Goal: Transaction & Acquisition: Purchase product/service

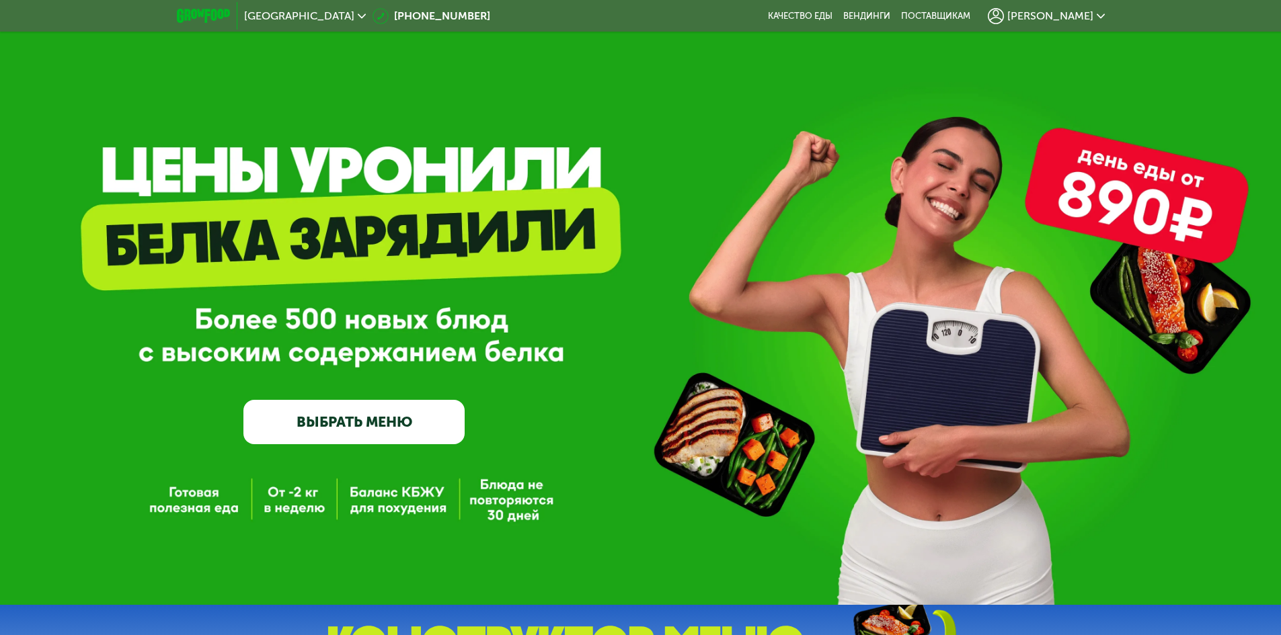
click at [410, 427] on link "ВЫБРАТЬ МЕНЮ" at bounding box center [353, 422] width 221 height 44
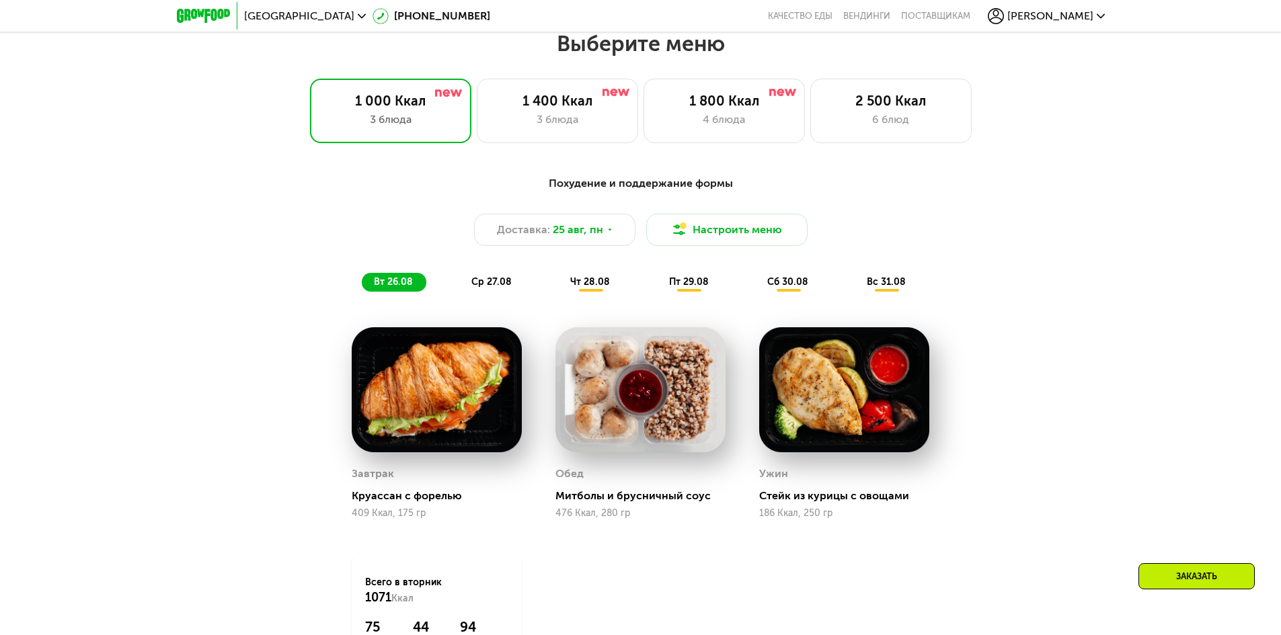
scroll to position [726, 0]
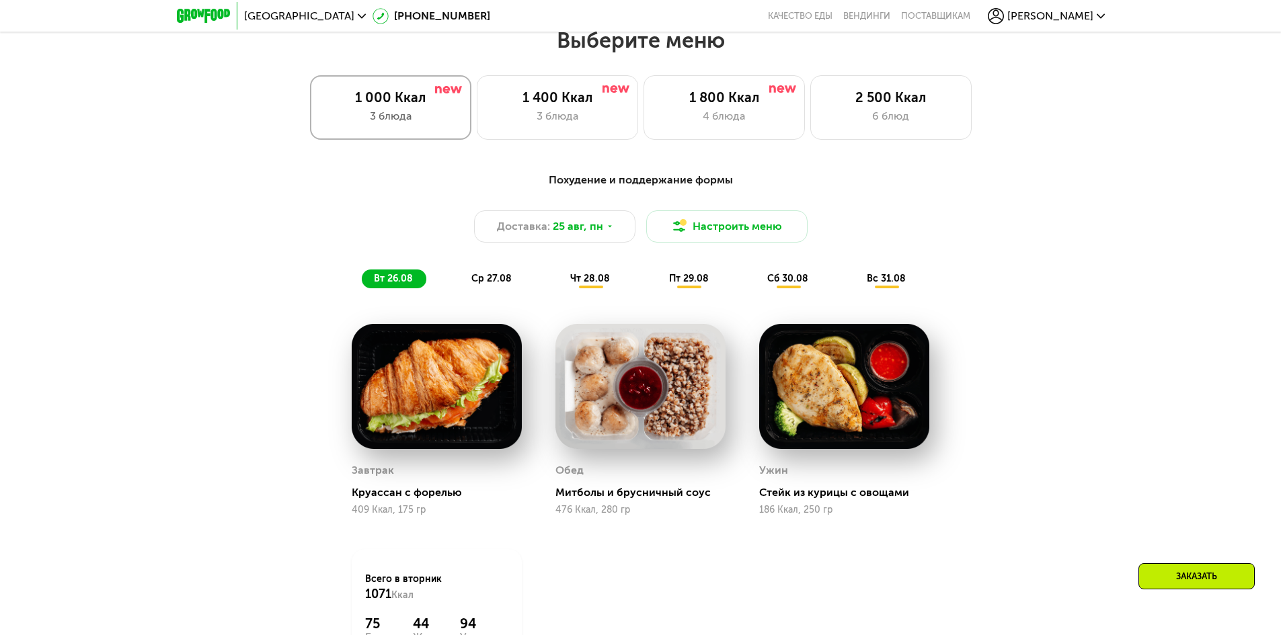
click at [370, 100] on div "1 000 Ккал" at bounding box center [390, 97] width 133 height 16
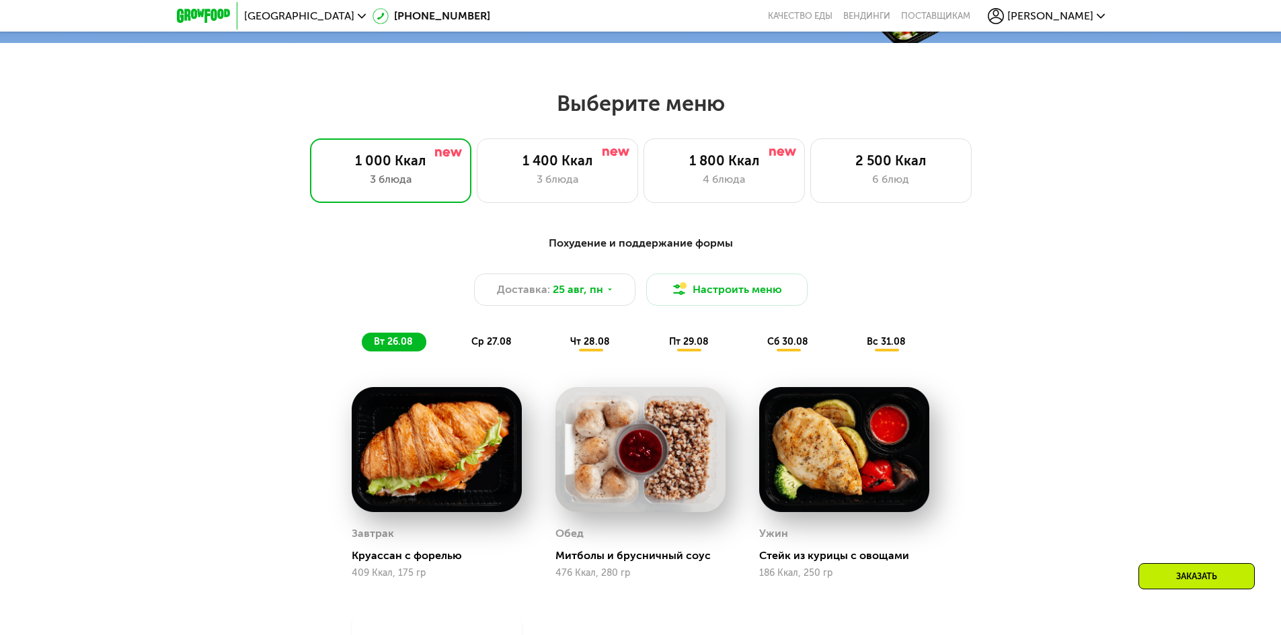
scroll to position [659, 0]
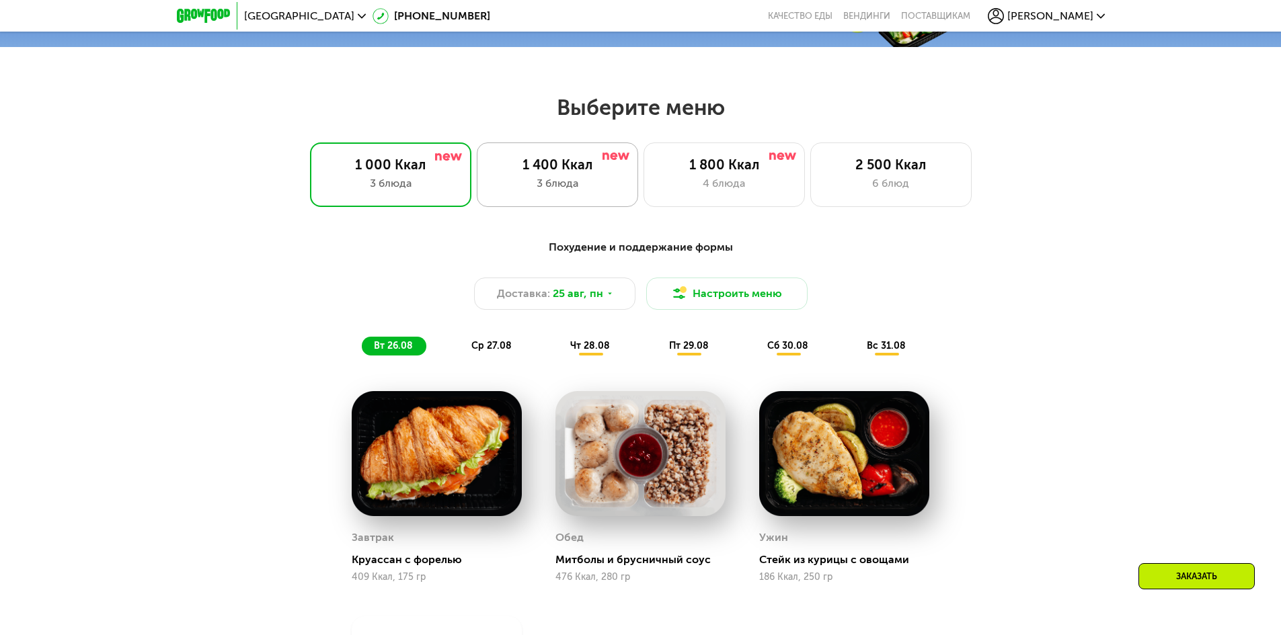
click at [555, 188] on div "3 блюда" at bounding box center [557, 183] width 133 height 16
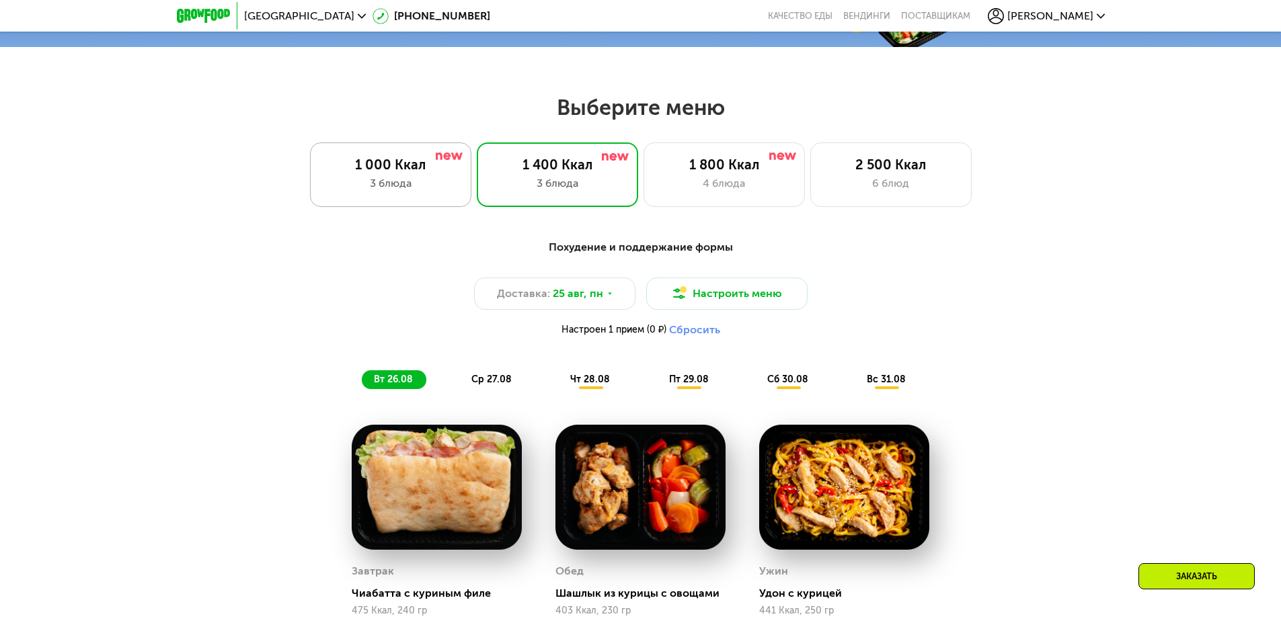
click at [477, 198] on div "1 000 Ккал 3 блюда" at bounding box center [557, 175] width 161 height 65
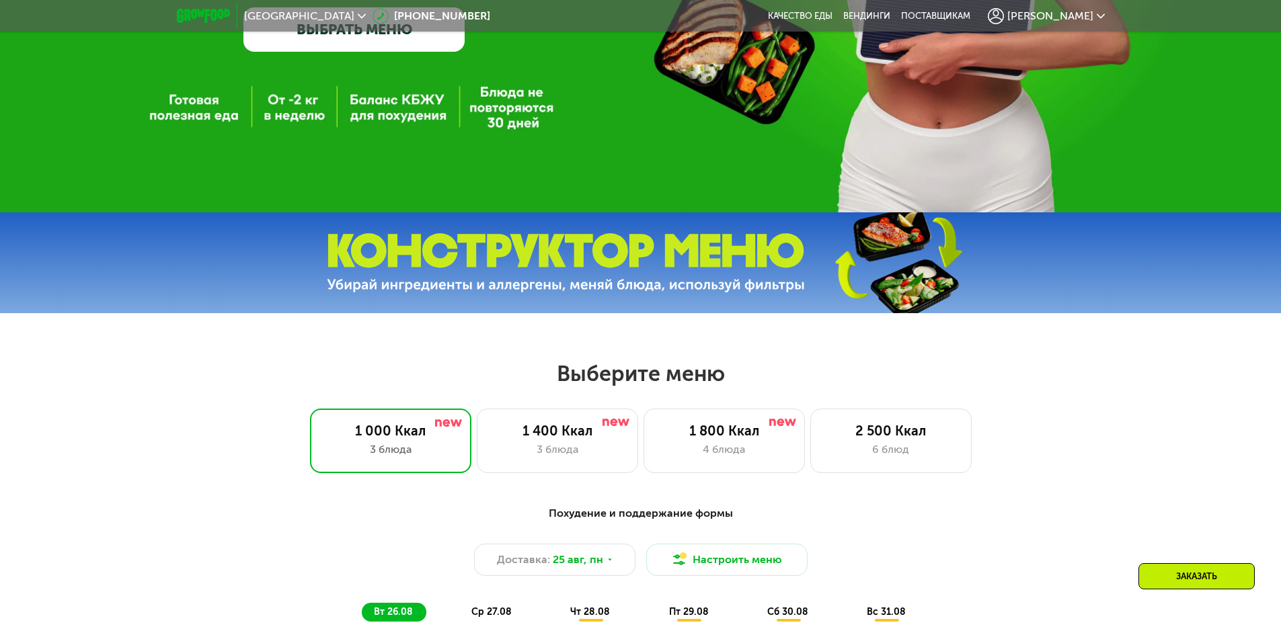
scroll to position [390, 0]
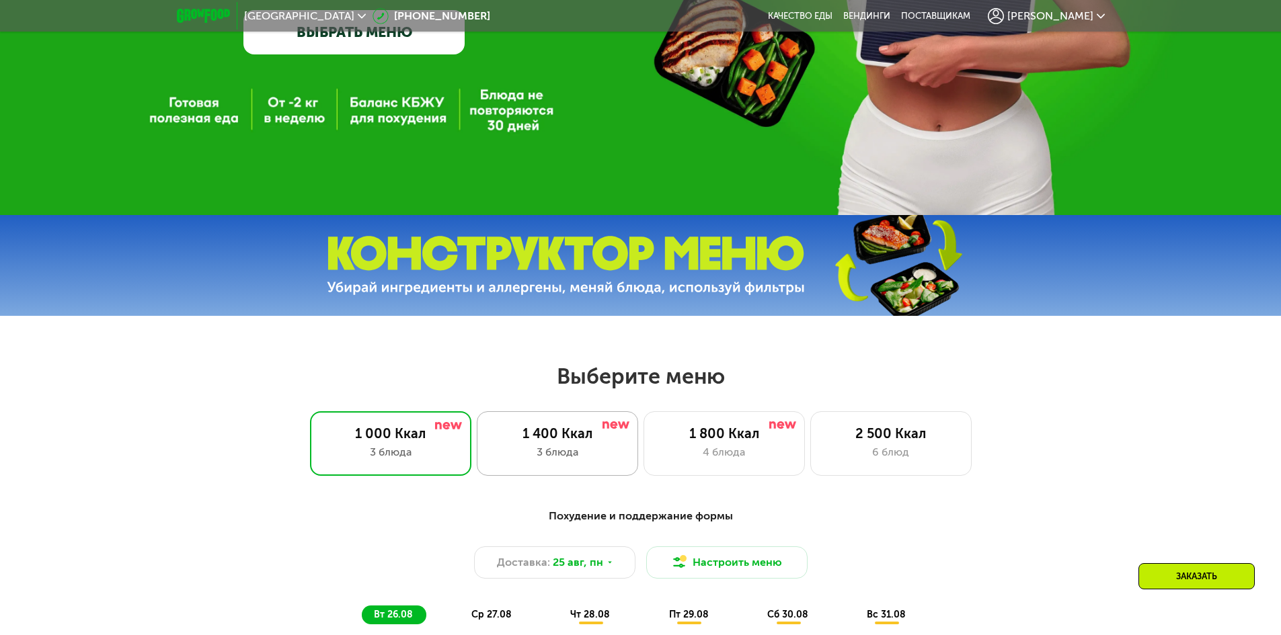
click at [560, 442] on div "1 400 Ккал" at bounding box center [557, 434] width 133 height 16
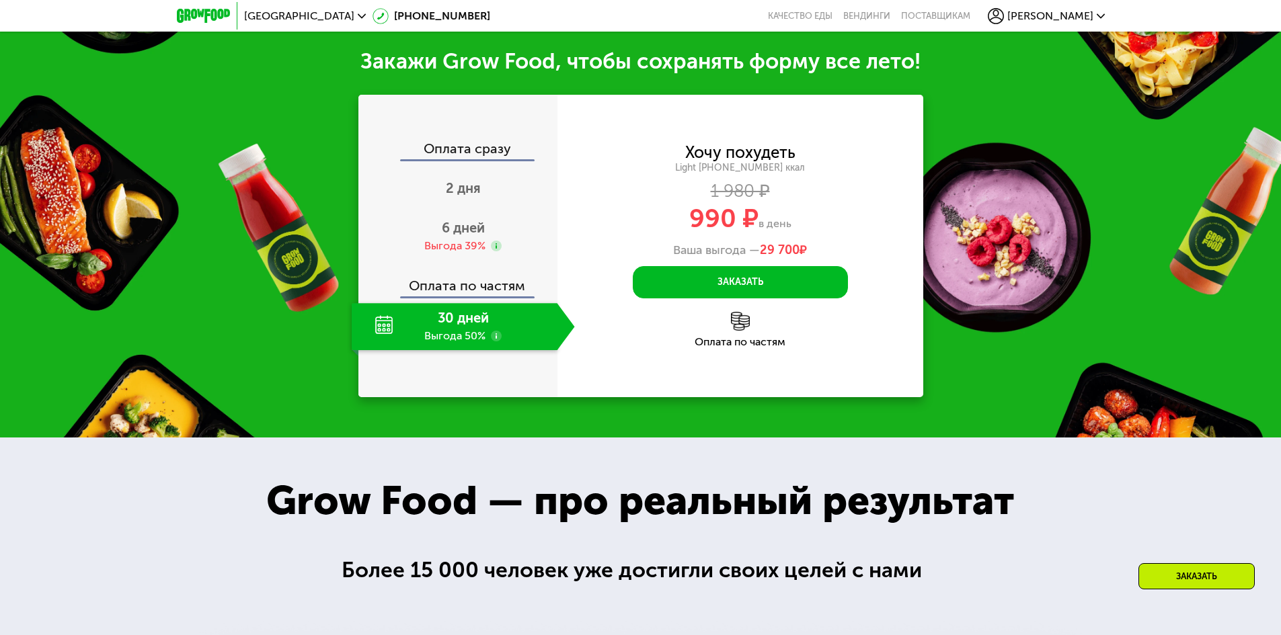
scroll to position [1533, 0]
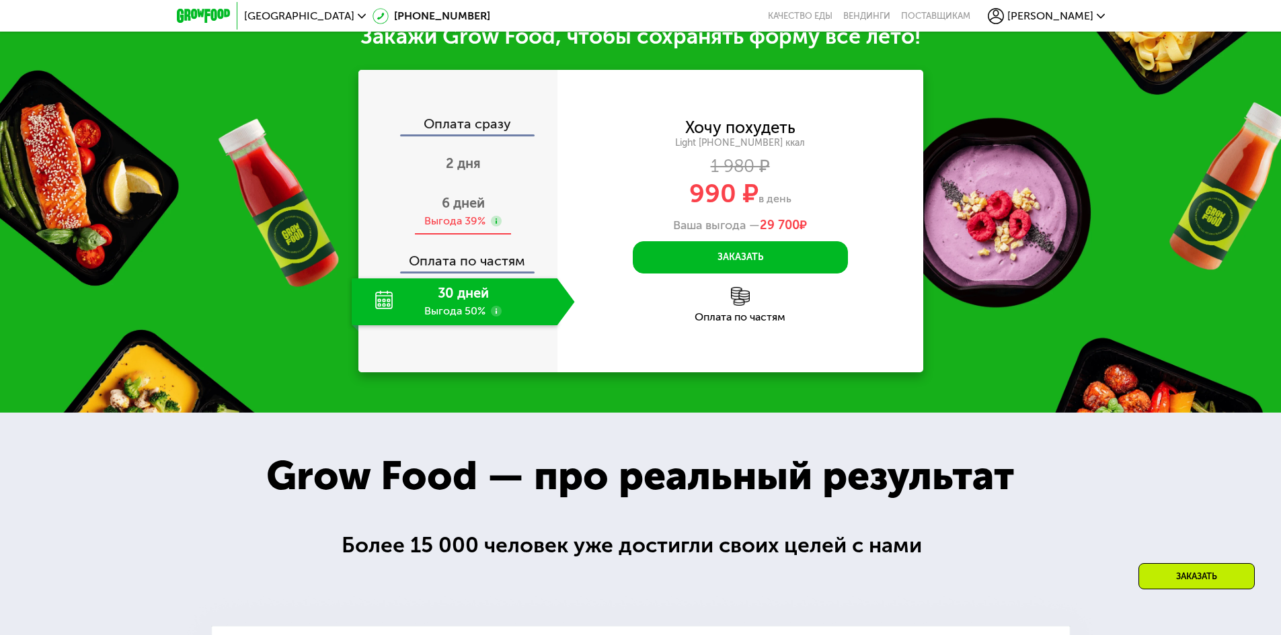
click at [448, 225] on div "Выгода 39%" at bounding box center [454, 221] width 61 height 15
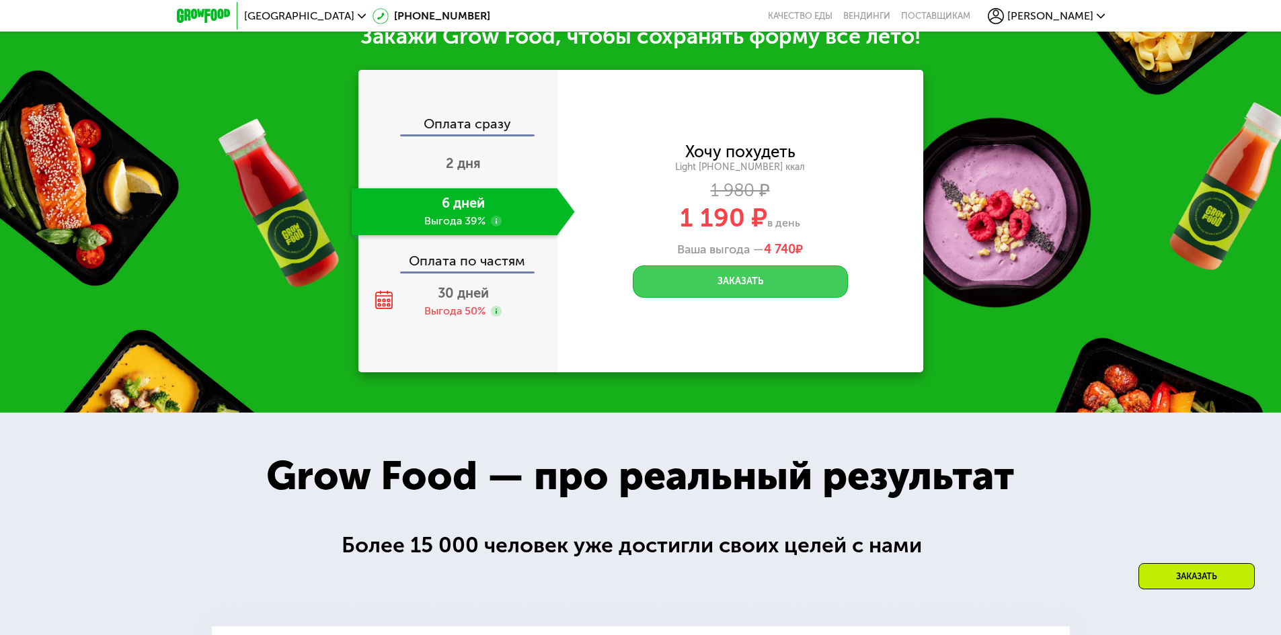
click at [779, 282] on button "Заказать" at bounding box center [740, 282] width 215 height 32
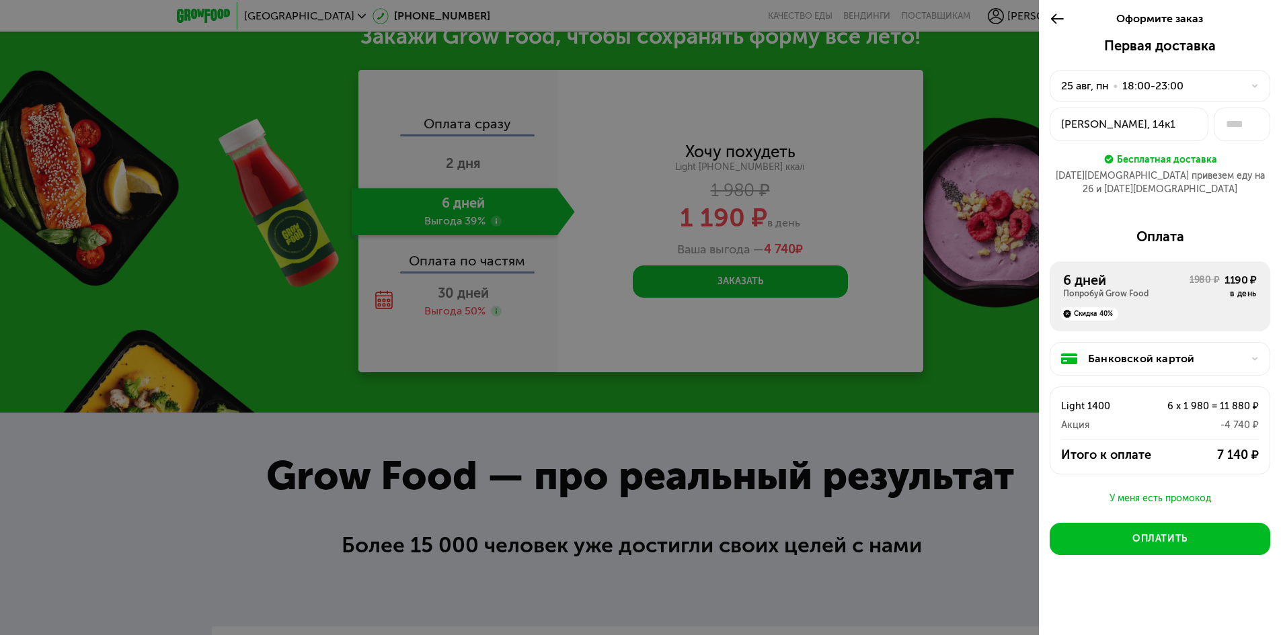
click at [828, 249] on div at bounding box center [640, 317] width 1281 height 635
click at [1050, 20] on icon at bounding box center [1057, 19] width 15 height 16
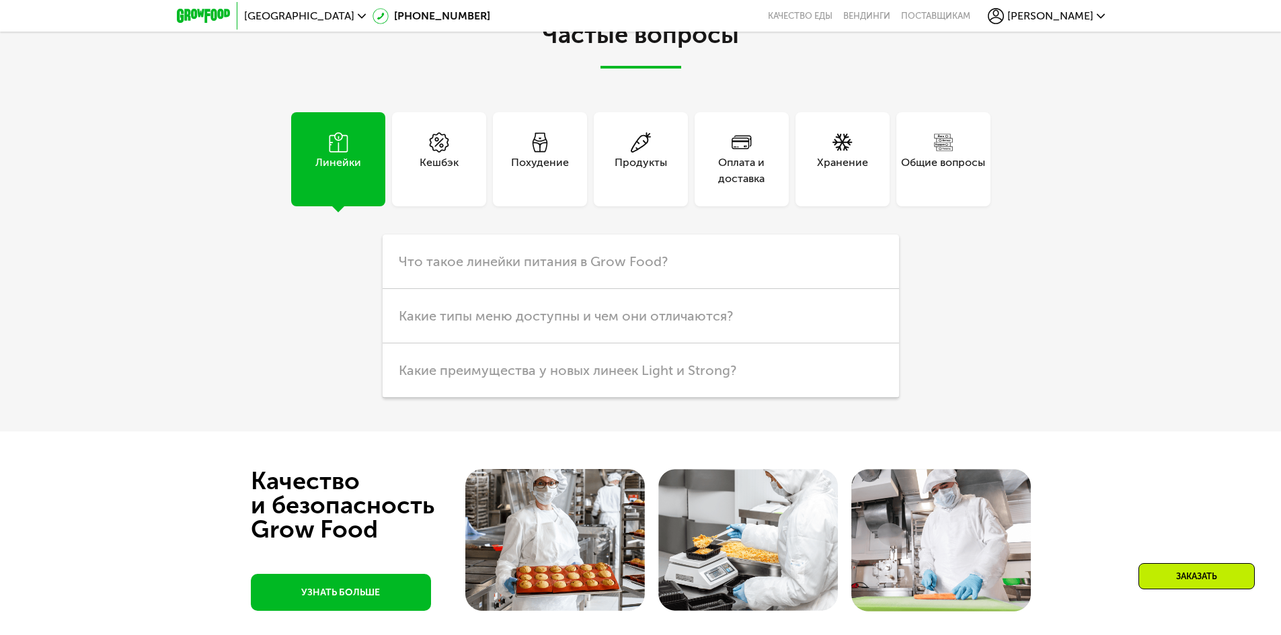
scroll to position [3617, 0]
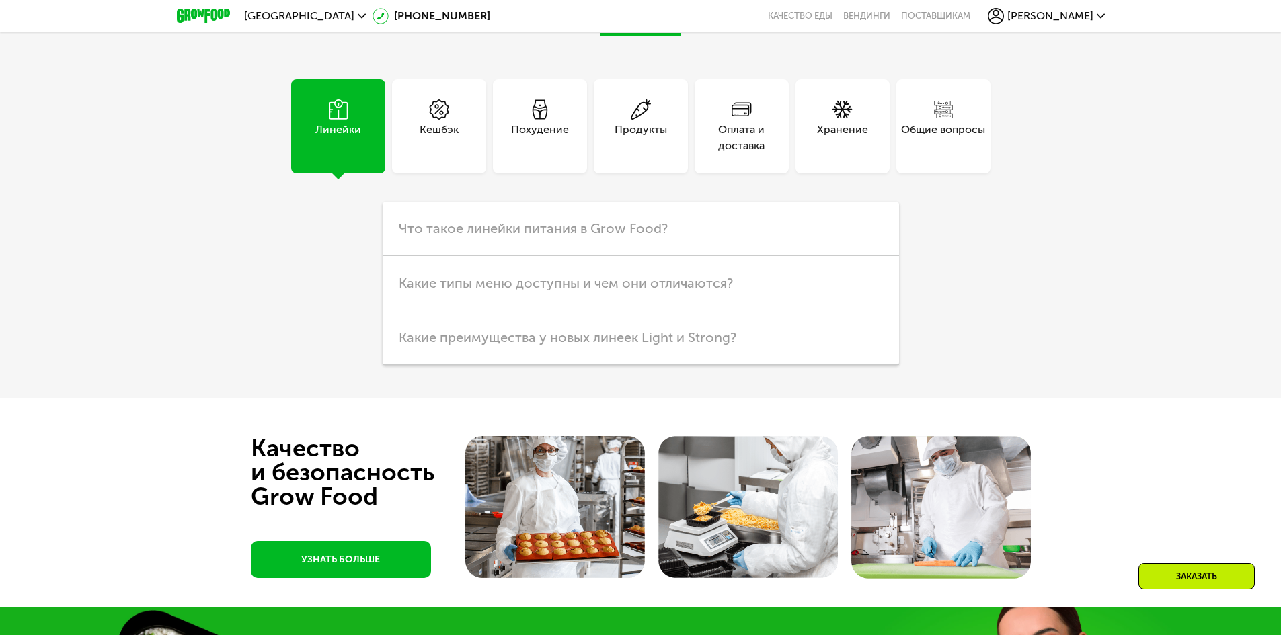
click at [670, 126] on div "Продукты" at bounding box center [641, 126] width 94 height 94
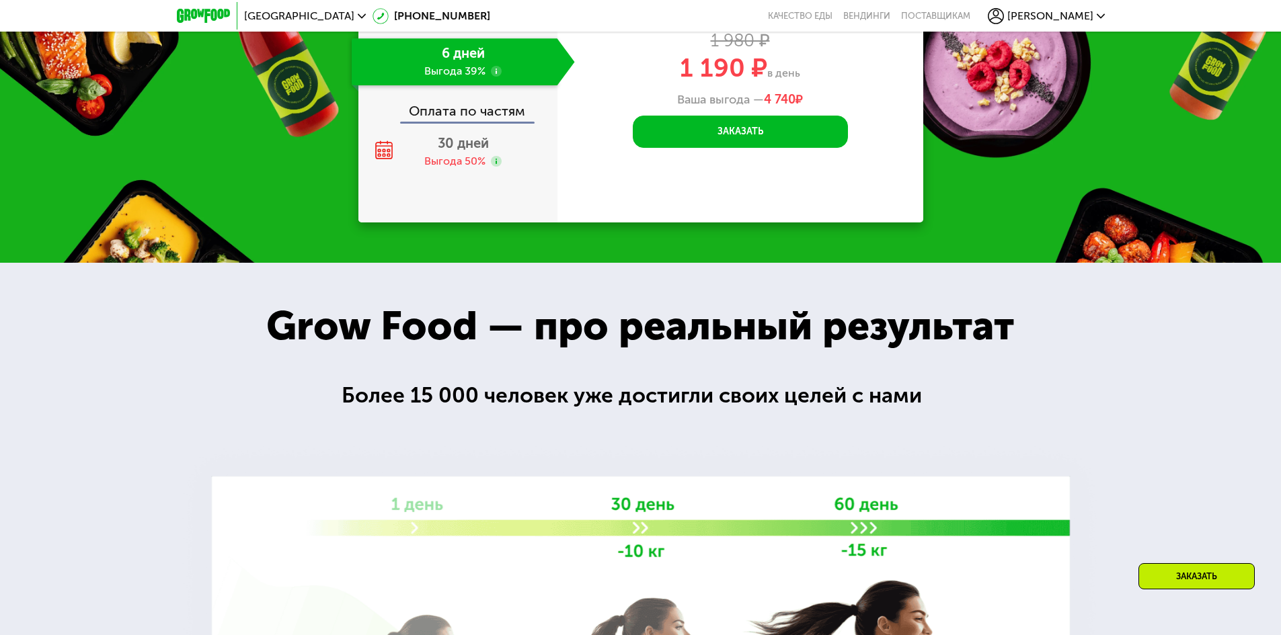
scroll to position [1297, 0]
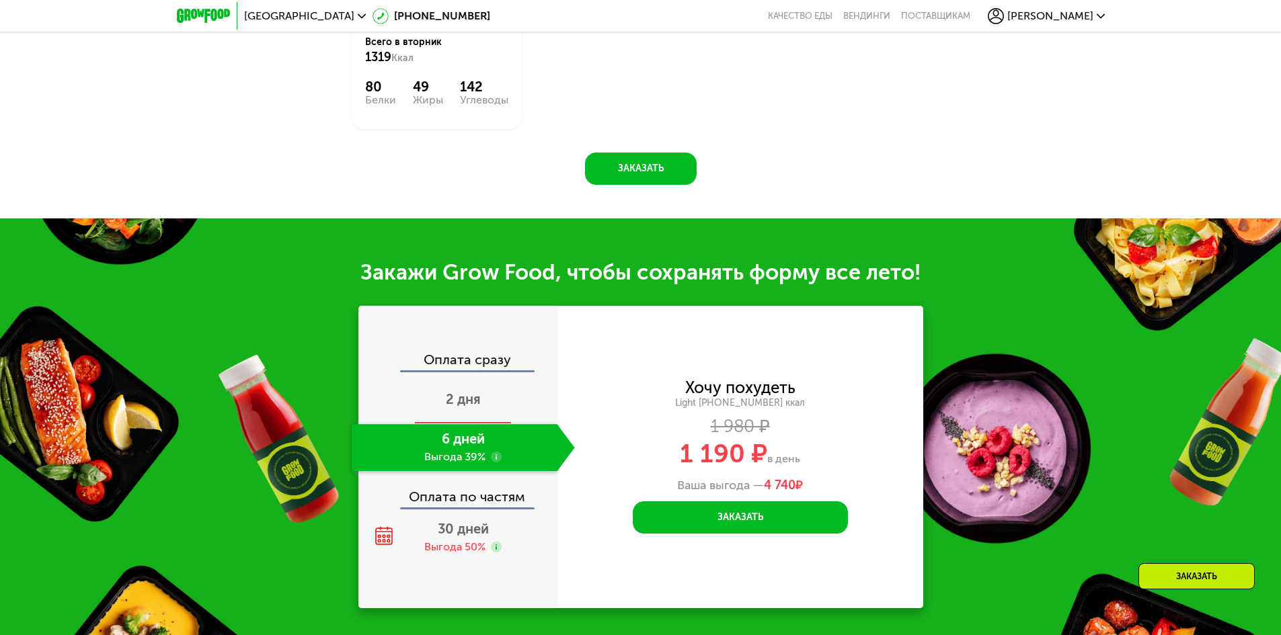
click at [484, 400] on div "2 дня" at bounding box center [463, 400] width 223 height 47
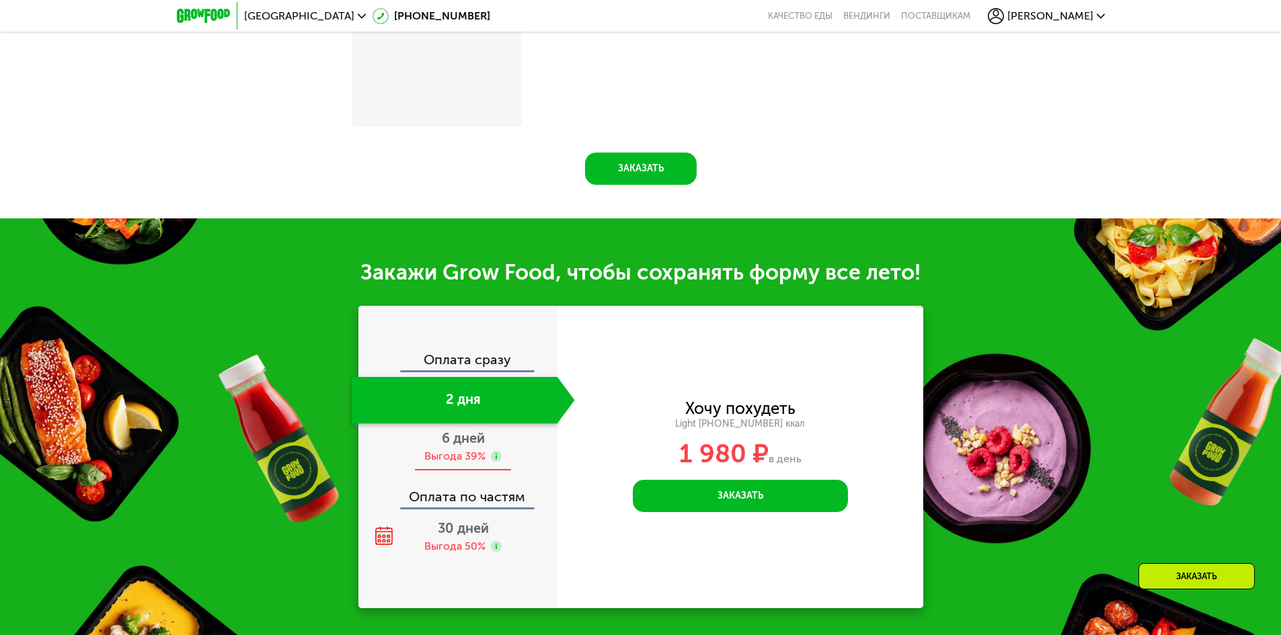
click at [434, 454] on div "Выгода 39%" at bounding box center [454, 456] width 61 height 15
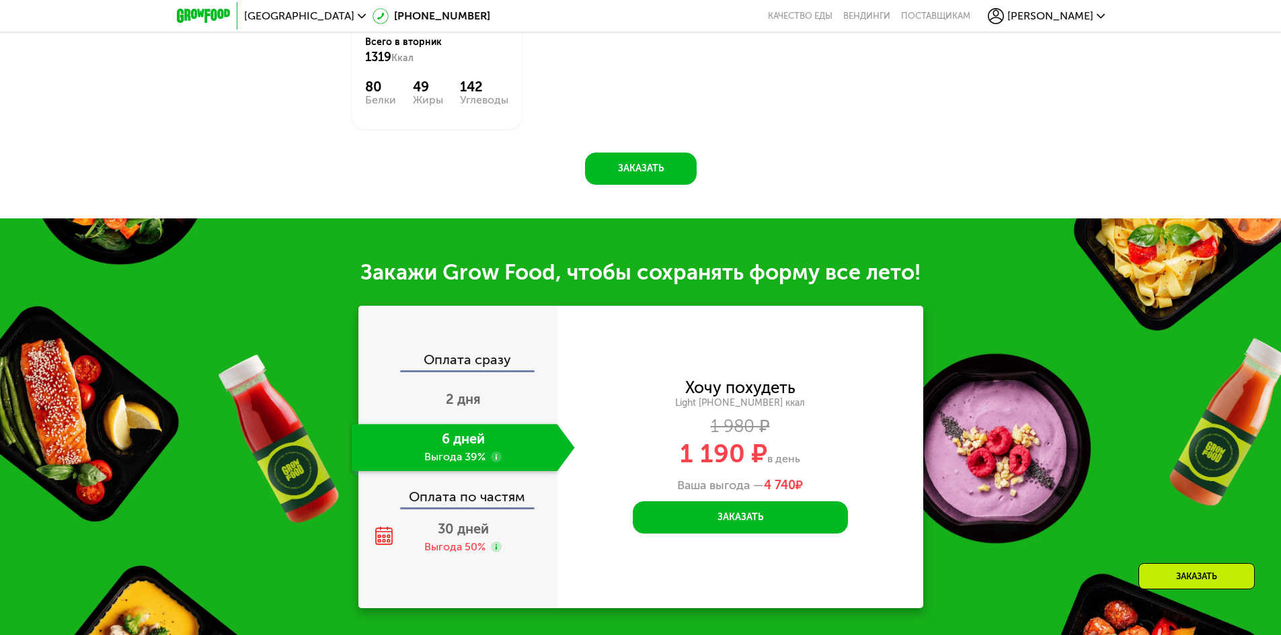
click at [442, 502] on div "Оплата по частям" at bounding box center [459, 492] width 198 height 31
click at [461, 528] on span "30 дней" at bounding box center [463, 529] width 51 height 16
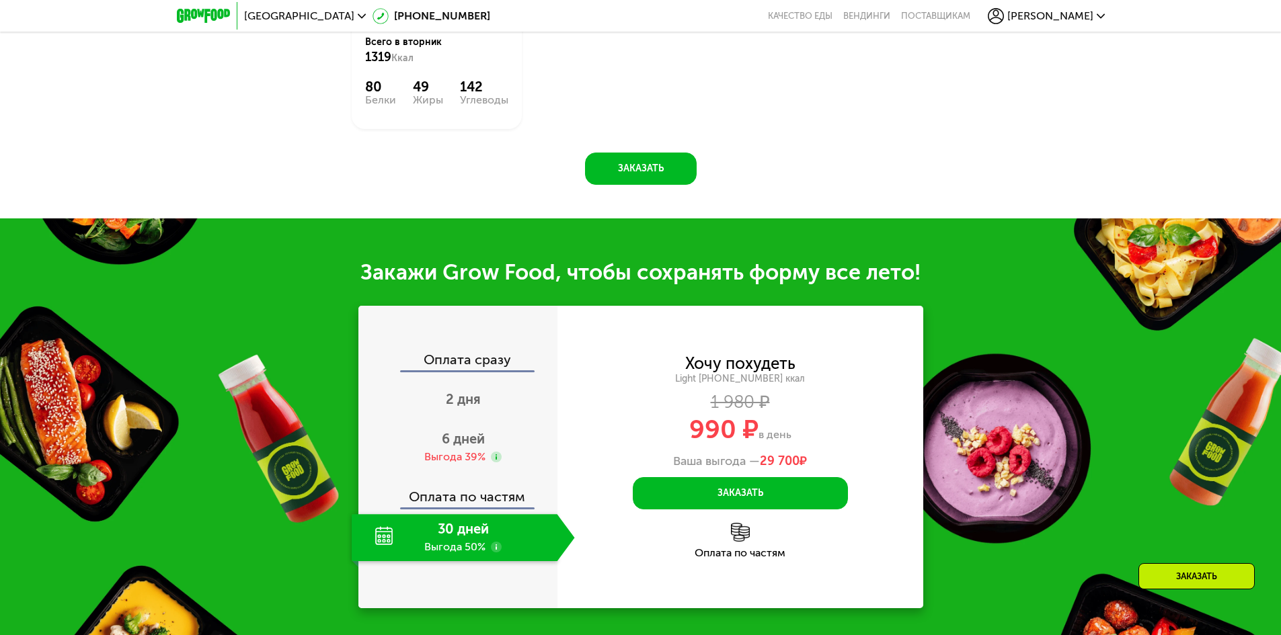
click at [463, 489] on div "Оплата по частям" at bounding box center [459, 492] width 198 height 31
click at [467, 460] on div "Выгода 39%" at bounding box center [454, 457] width 61 height 15
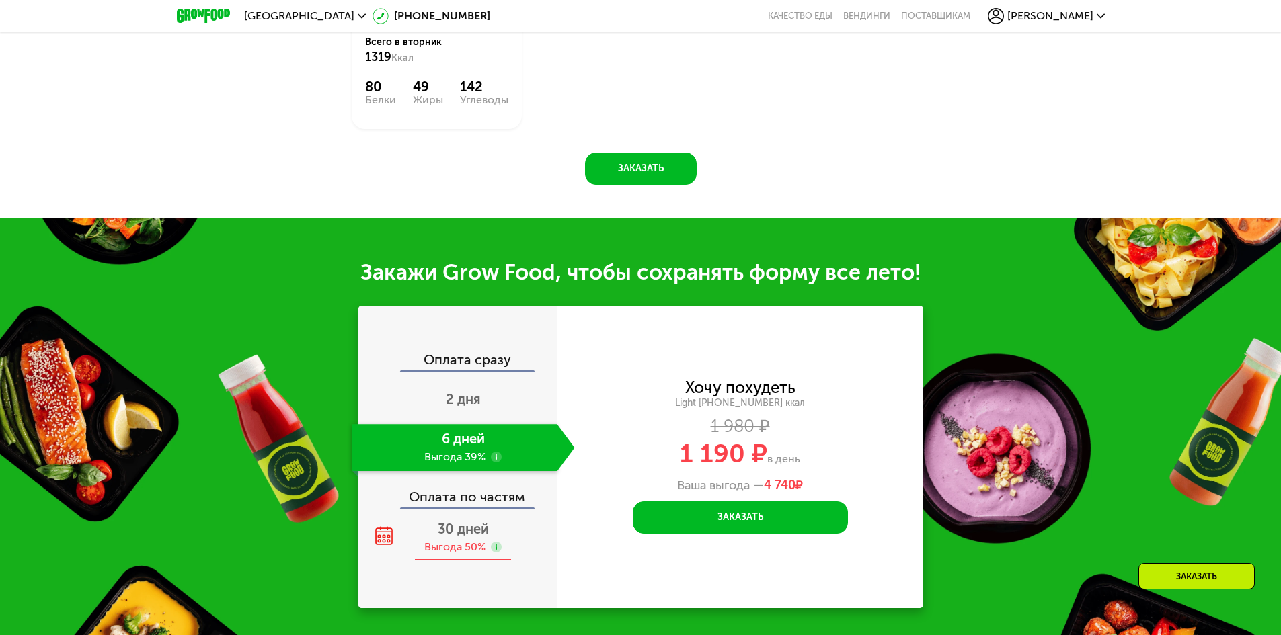
click at [465, 523] on div "30 дней Выгода 50%" at bounding box center [463, 537] width 223 height 47
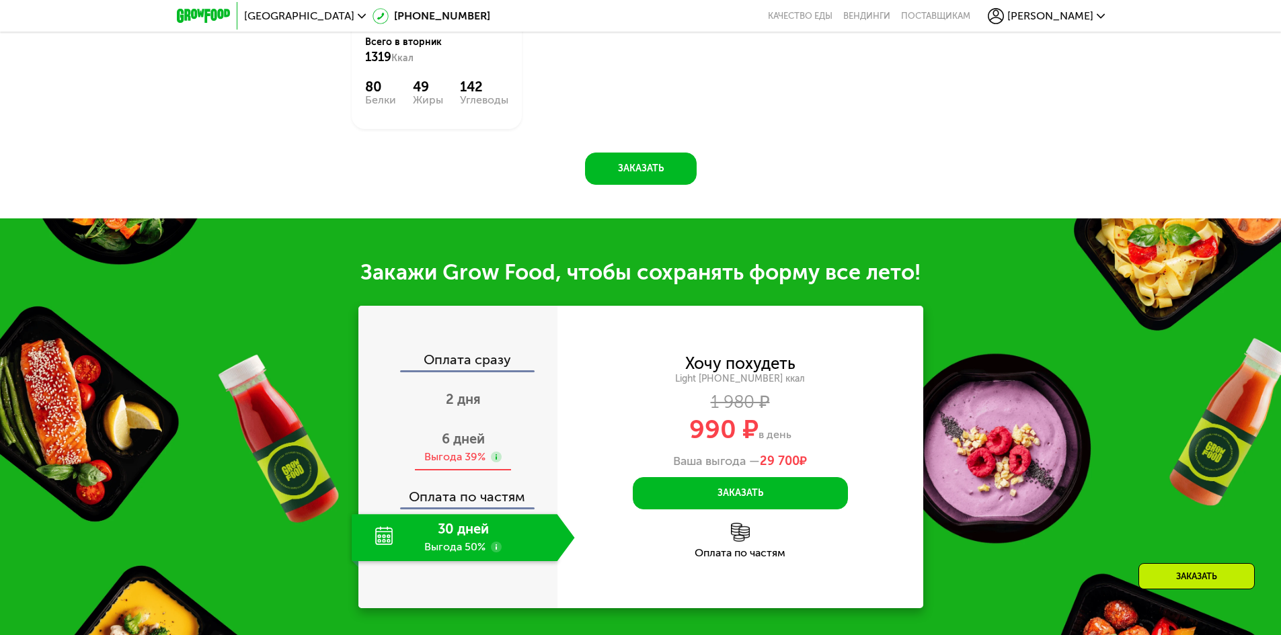
click at [460, 461] on div "Выгода 39%" at bounding box center [454, 457] width 61 height 15
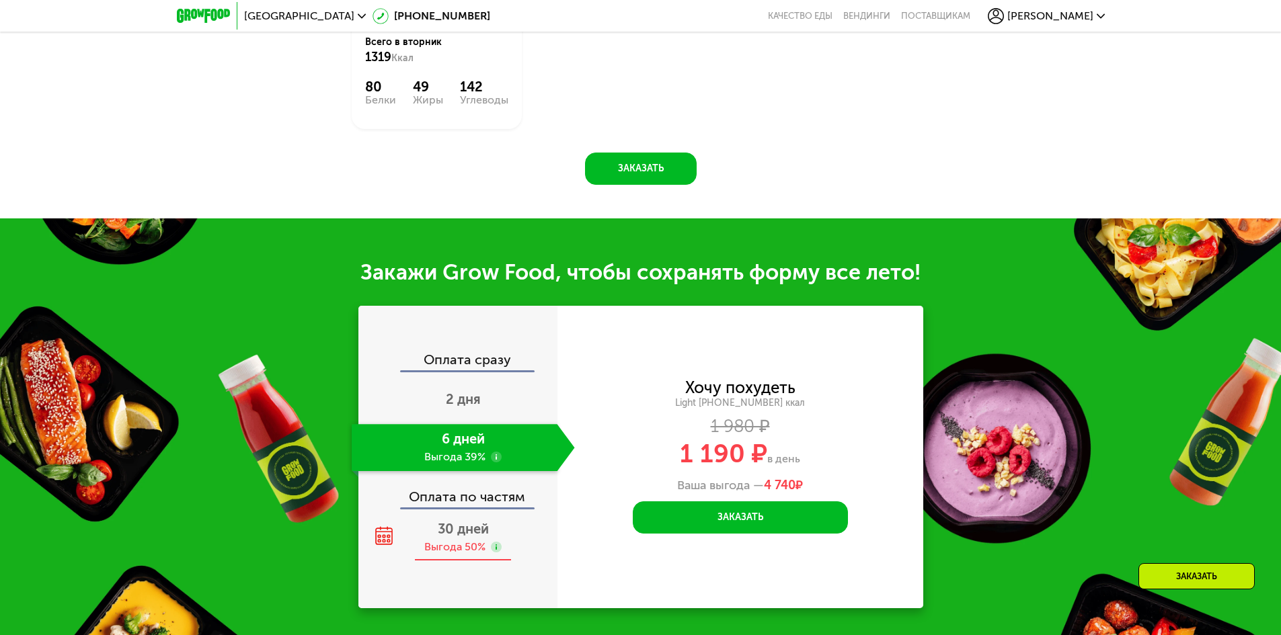
click at [443, 529] on span "30 дней" at bounding box center [463, 529] width 51 height 16
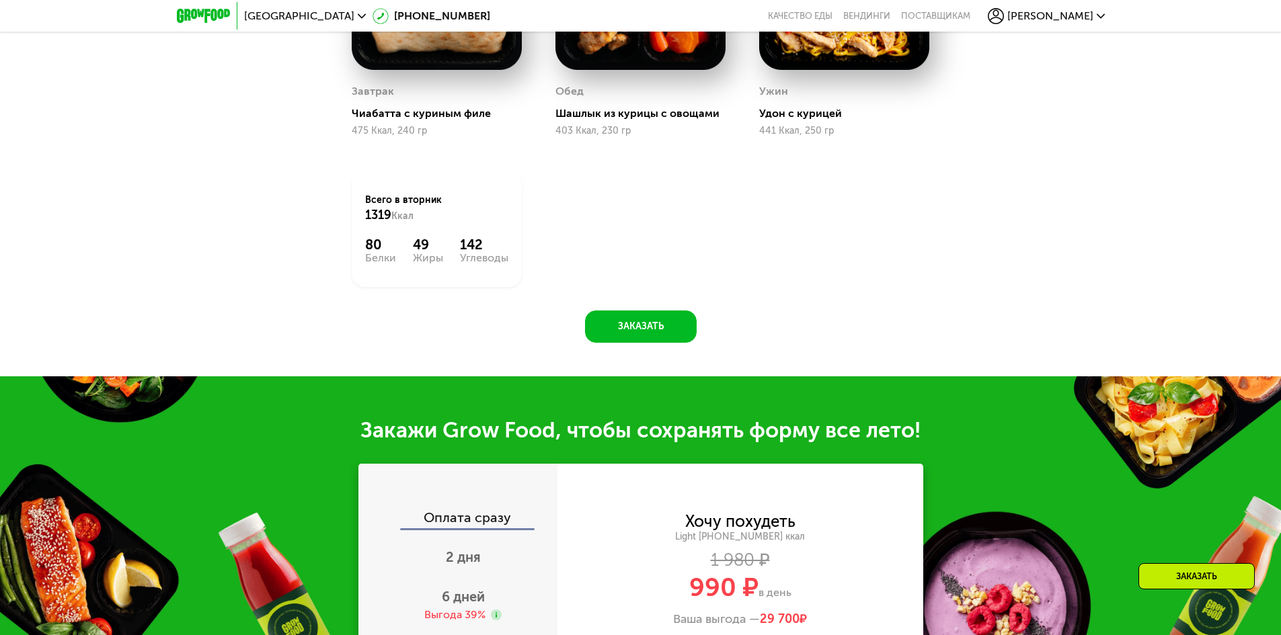
scroll to position [759, 0]
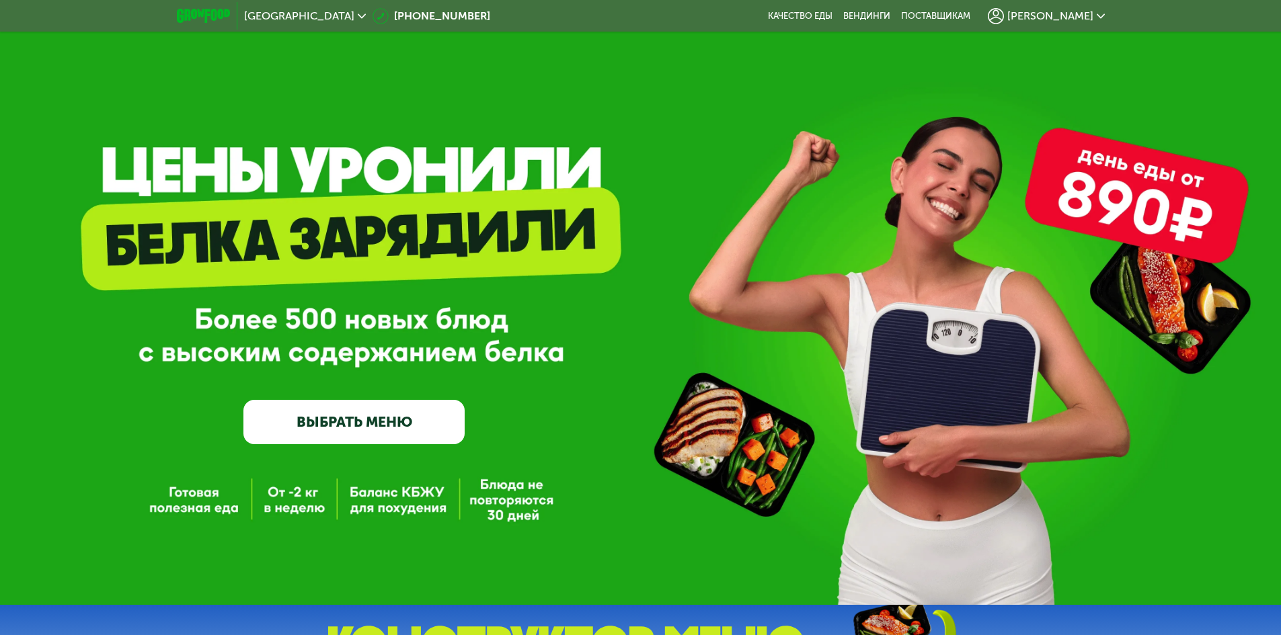
click at [1058, 13] on span "[PERSON_NAME]" at bounding box center [1050, 16] width 86 height 11
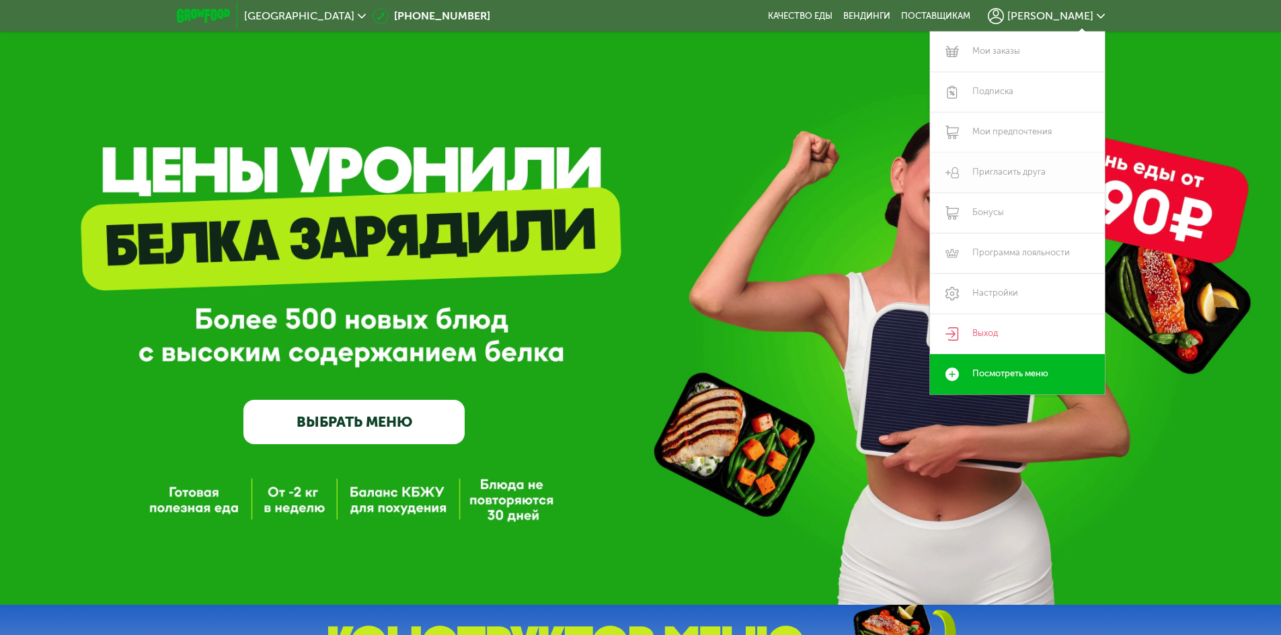
click at [1013, 171] on link "Пригласить друга" at bounding box center [1017, 173] width 175 height 40
